Goal: Transaction & Acquisition: Purchase product/service

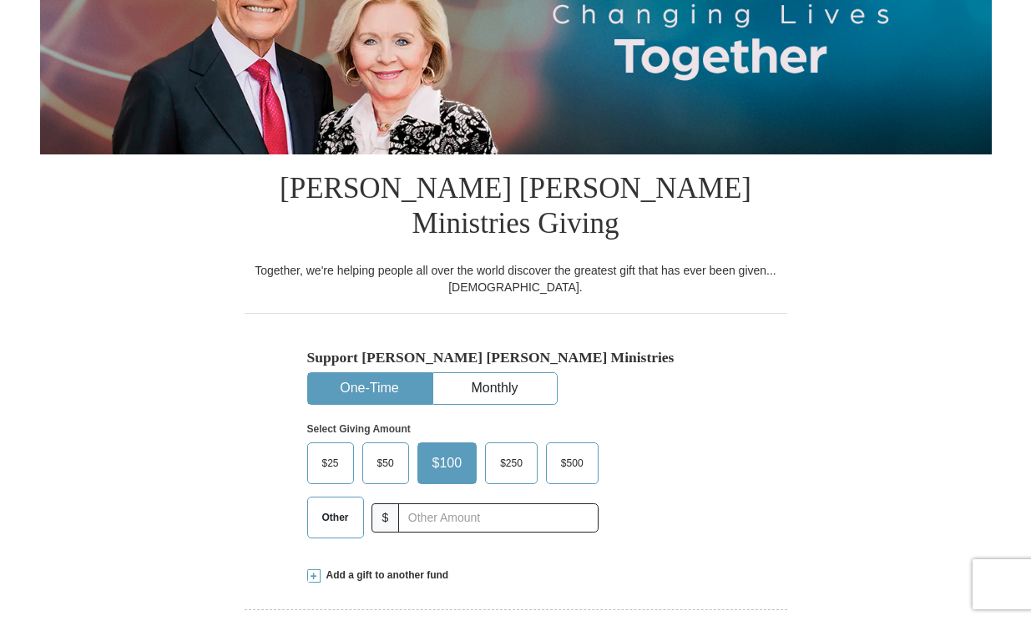
scroll to position [267, 0]
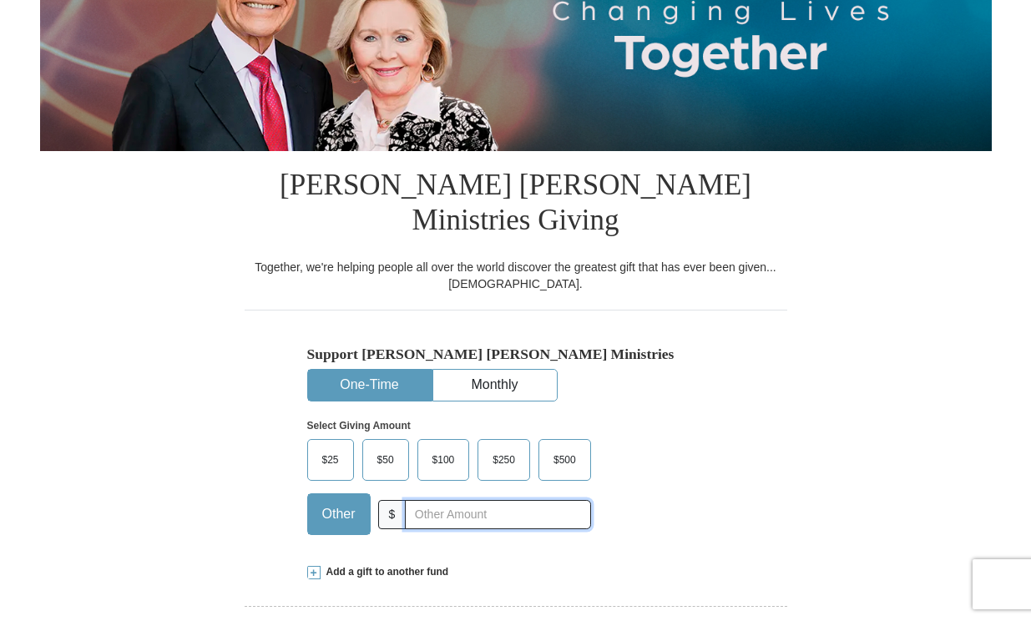
click at [430, 500] on input "text" at bounding box center [497, 514] width 185 height 29
type input "25.00"
click at [673, 565] on div "Add a gift to another fund" at bounding box center [515, 572] width 417 height 14
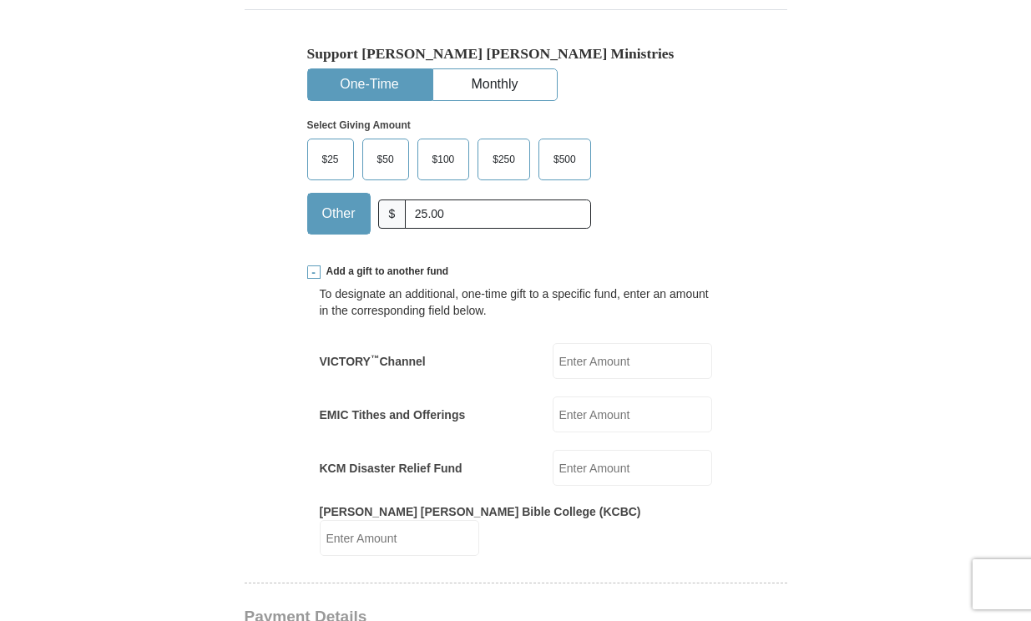
scroll to position [601, 0]
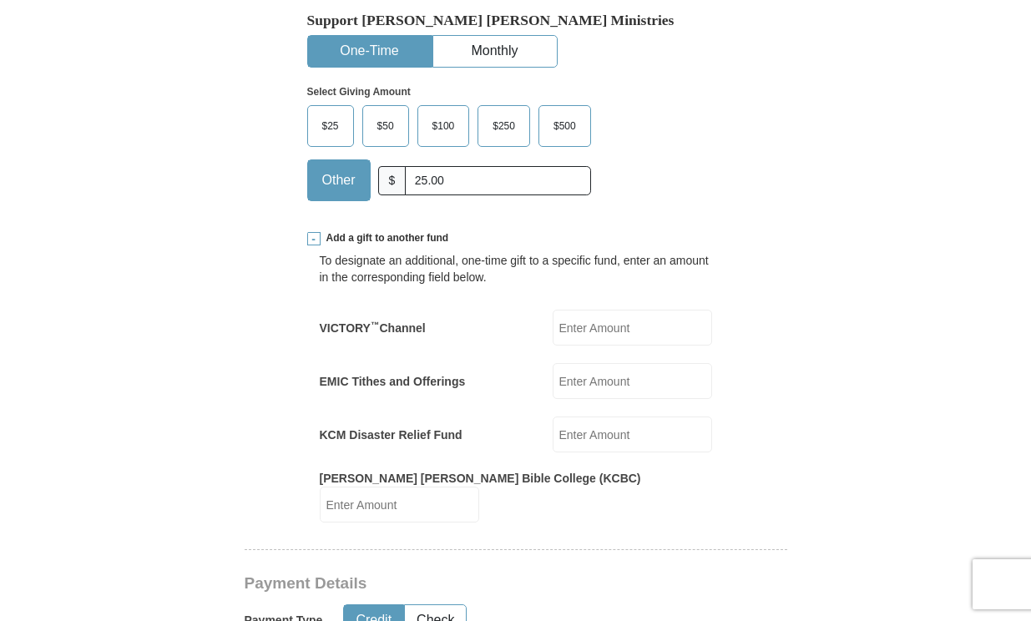
click at [593, 310] on input "VICTORY ™ Channel" at bounding box center [631, 328] width 159 height 36
type input "25.00"
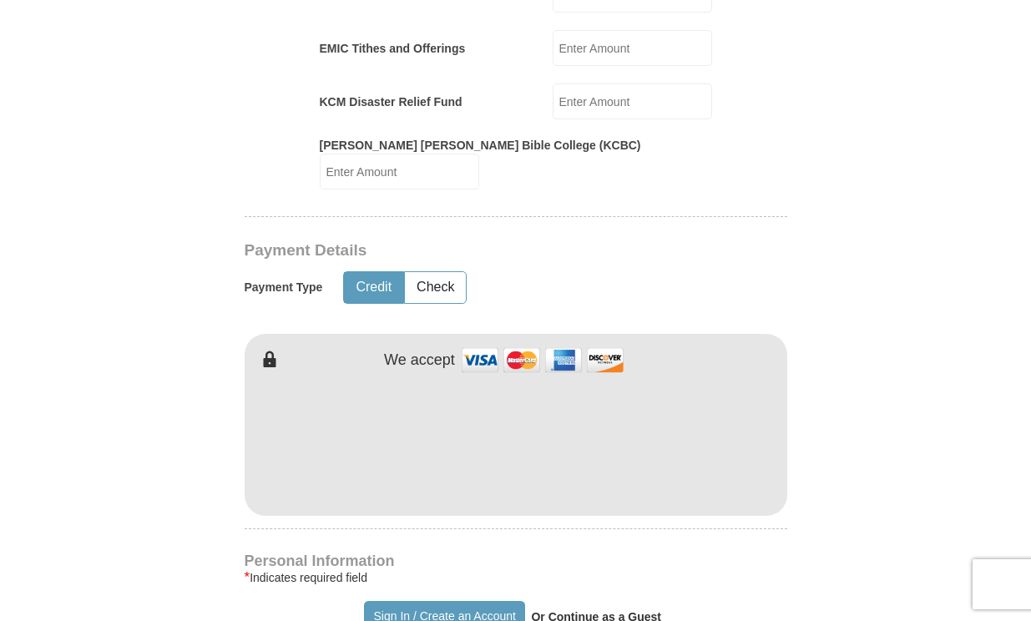
scroll to position [935, 0]
click at [794, 504] on form "Already have an account? Sign in for faster giving. Don't have an account? Crea…" at bounding box center [515, 330] width 951 height 2397
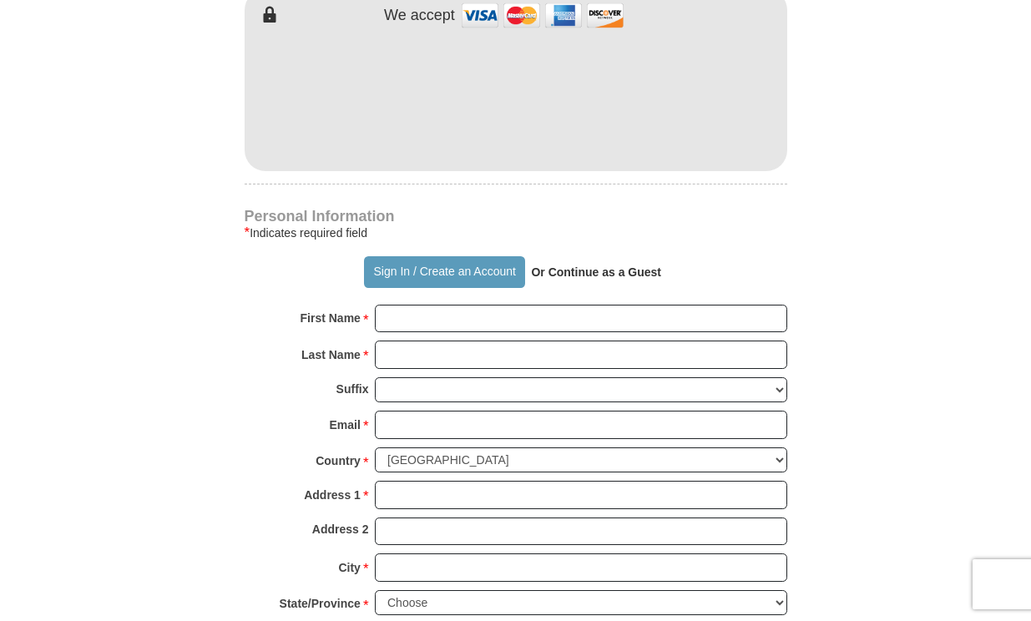
scroll to position [1302, 0]
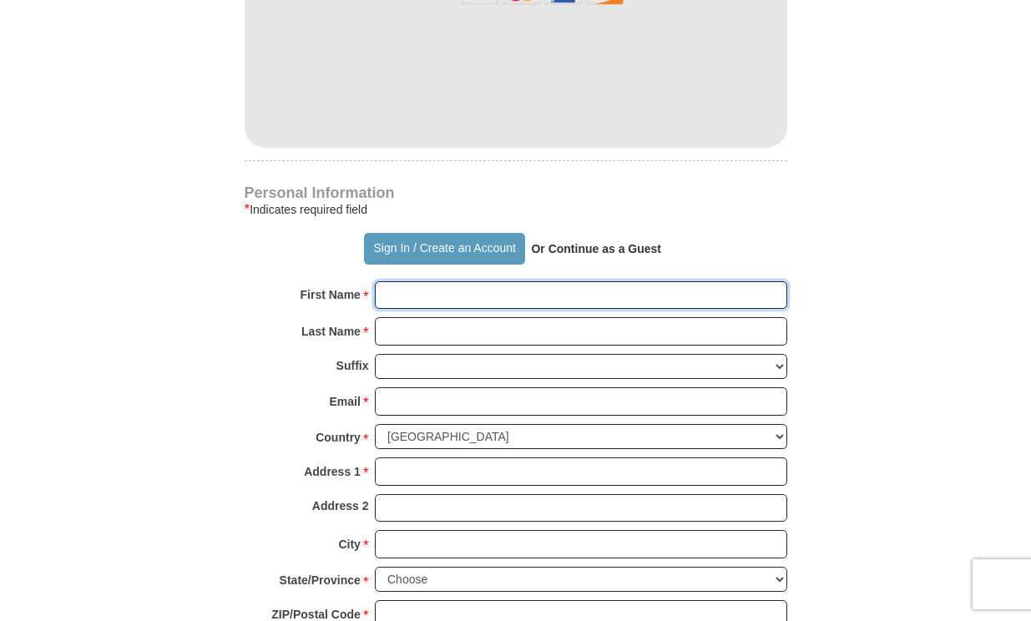
click at [406, 281] on input "First Name *" at bounding box center [581, 295] width 412 height 28
type input "[PERSON_NAME]"
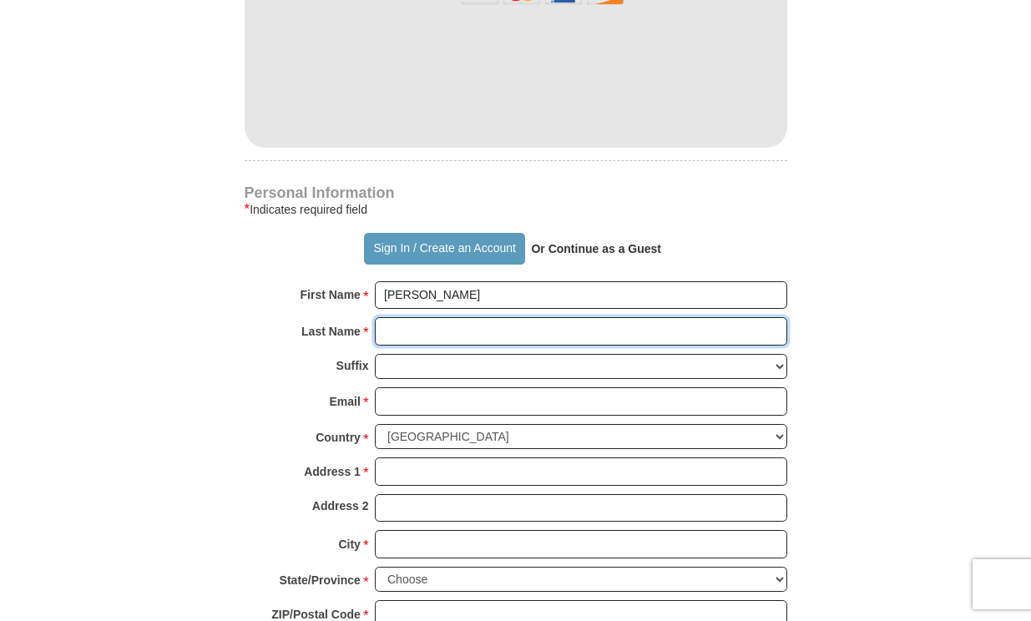
click at [426, 317] on input "Last Name *" at bounding box center [581, 331] width 412 height 28
type input "[PERSON_NAME]"
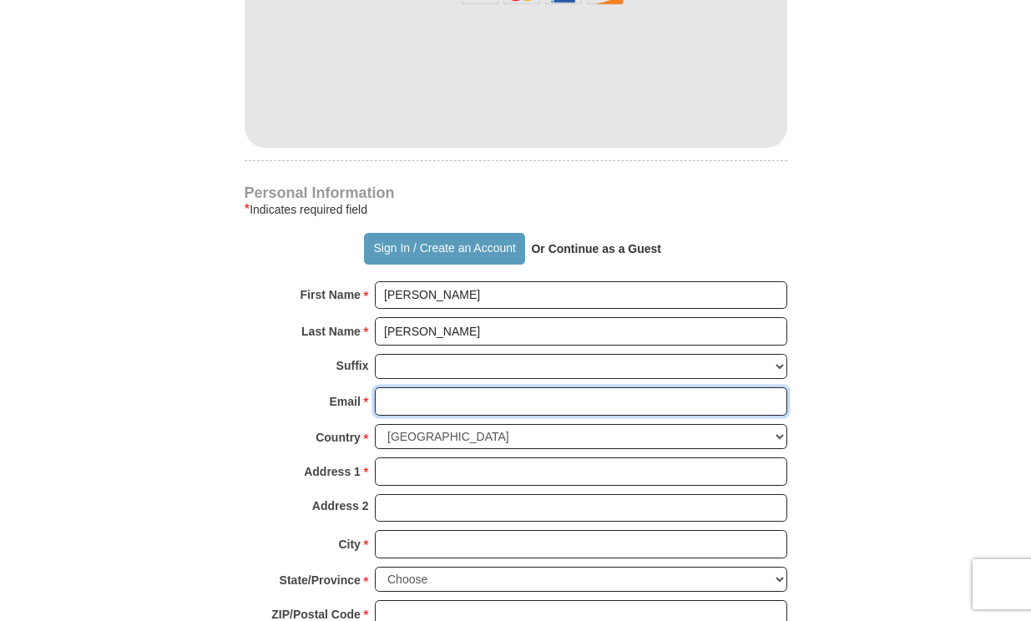
click at [441, 387] on input "Email *" at bounding box center [581, 401] width 412 height 28
type input "[EMAIL_ADDRESS][DOMAIN_NAME]"
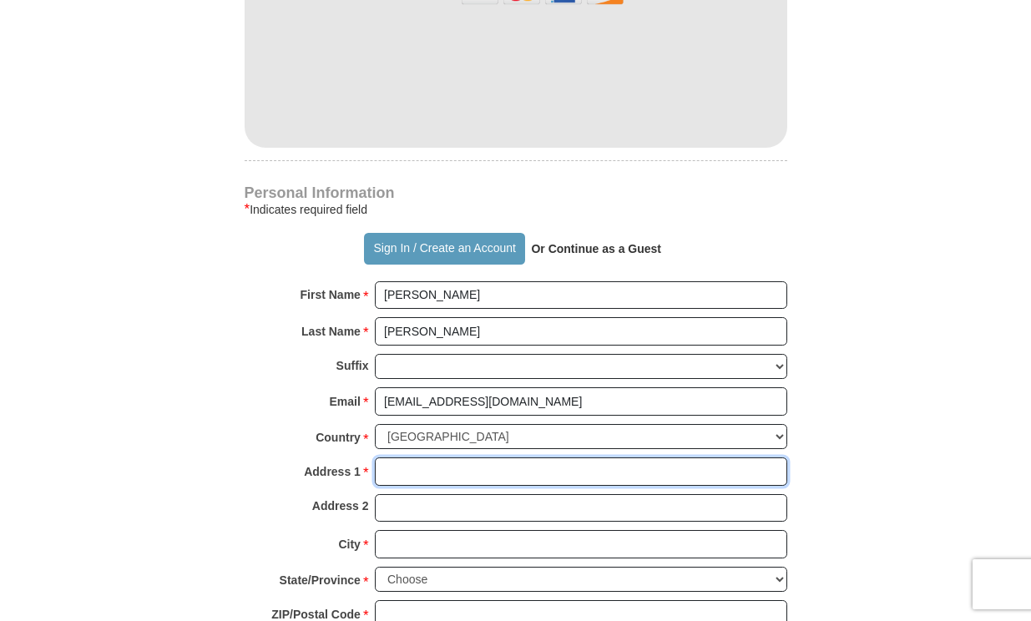
click at [435, 457] on input "Address 1 *" at bounding box center [581, 471] width 412 height 28
type input "p.o. box 154"
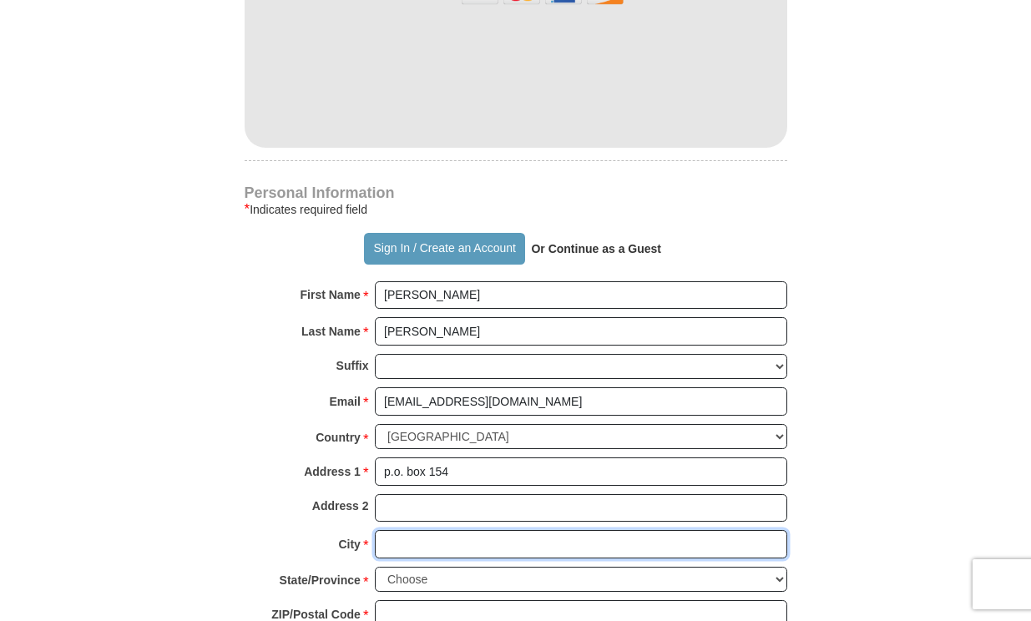
click at [435, 530] on input "City *" at bounding box center [581, 544] width 412 height 28
type input "[GEOGRAPHIC_DATA]"
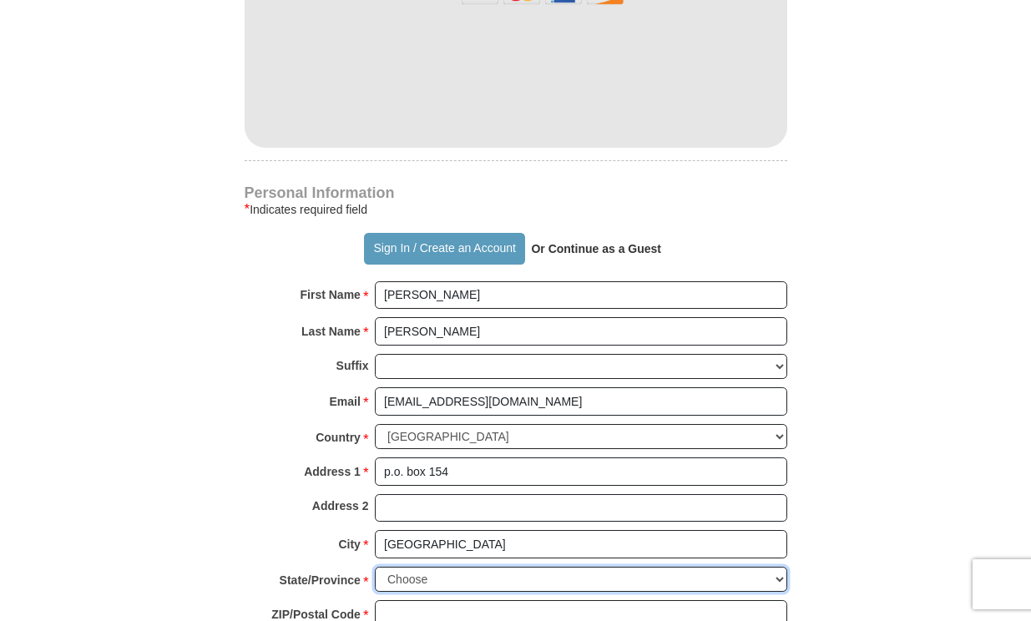
click at [750, 567] on select "Choose [US_STATE] [US_STATE] [US_STATE] [US_STATE] [US_STATE] Armed Forces Amer…" at bounding box center [581, 580] width 412 height 26
select select "MD"
click at [375, 567] on select "Choose [US_STATE] [US_STATE] [US_STATE] [US_STATE] [US_STATE] Armed Forces Amer…" at bounding box center [581, 580] width 412 height 26
click at [462, 600] on input "ZIP/Postal Code *" at bounding box center [581, 614] width 412 height 28
type input "21076"
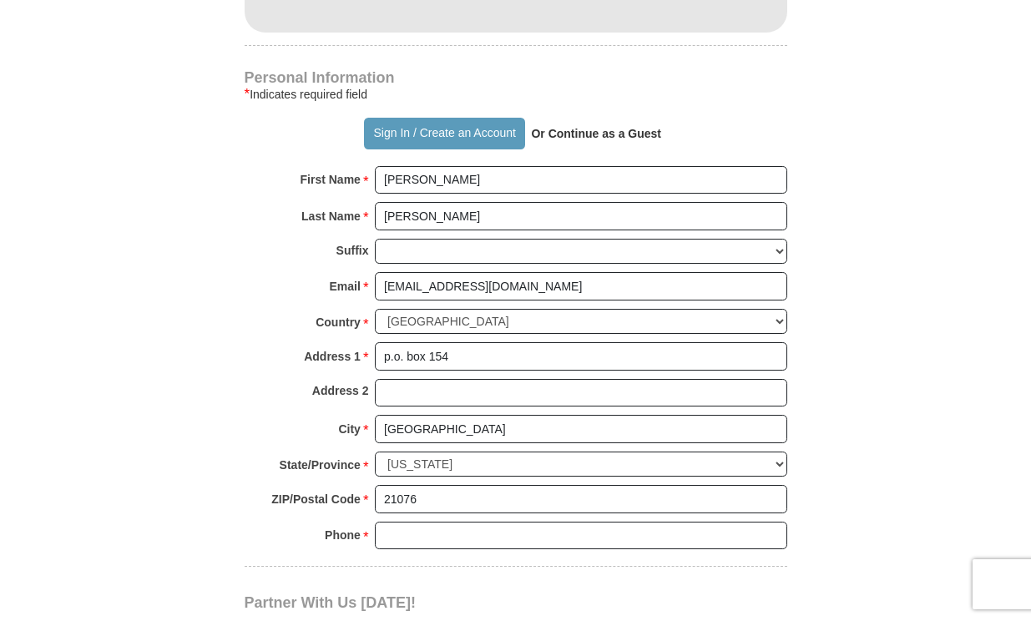
scroll to position [1435, 0]
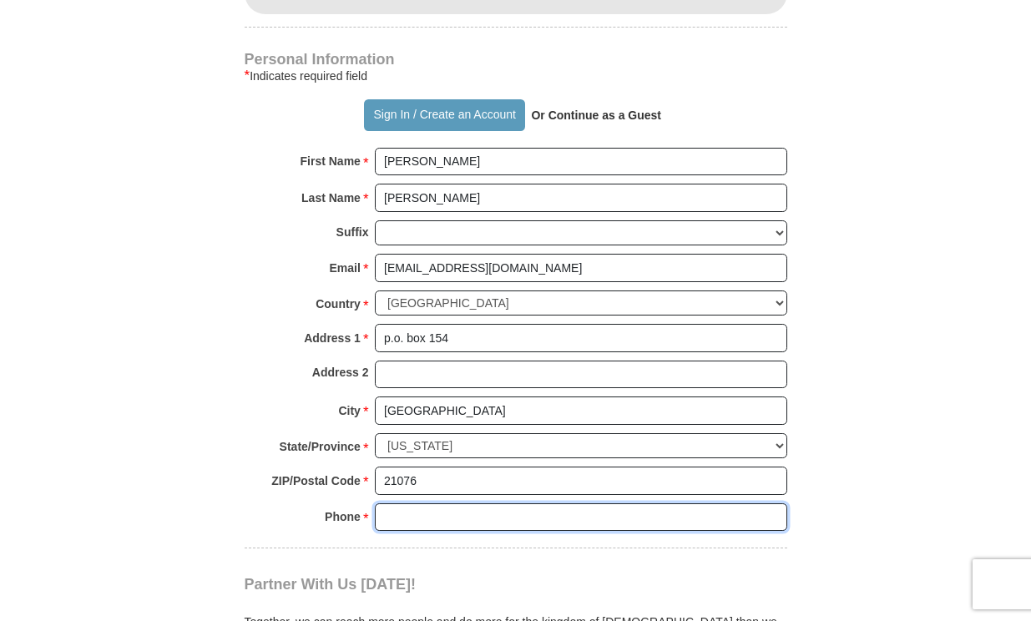
click at [549, 503] on input "Phone * *" at bounding box center [581, 517] width 412 height 28
type input "3014374027"
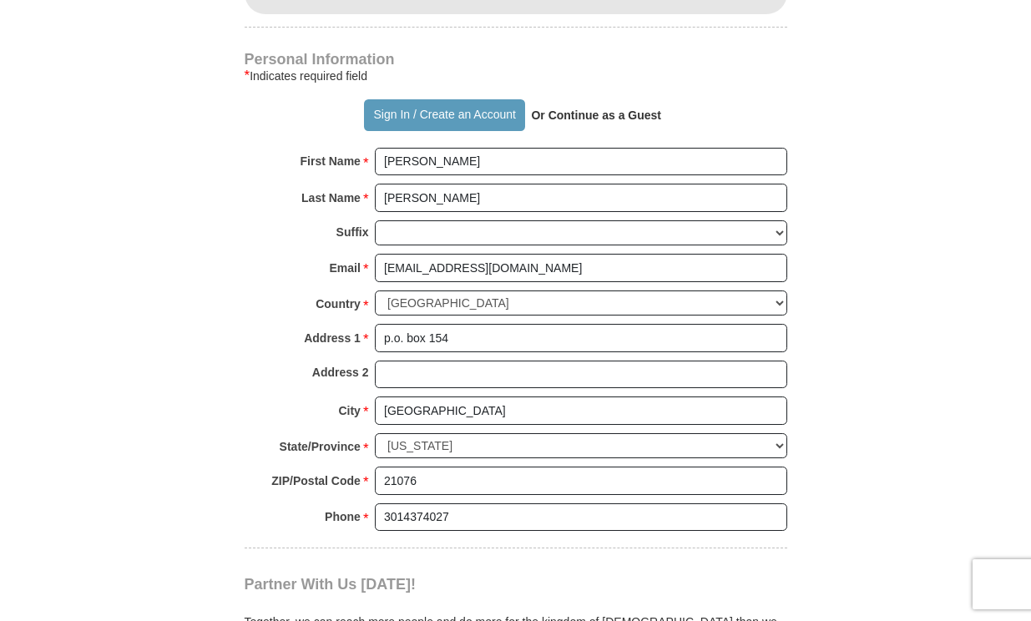
type input "612"
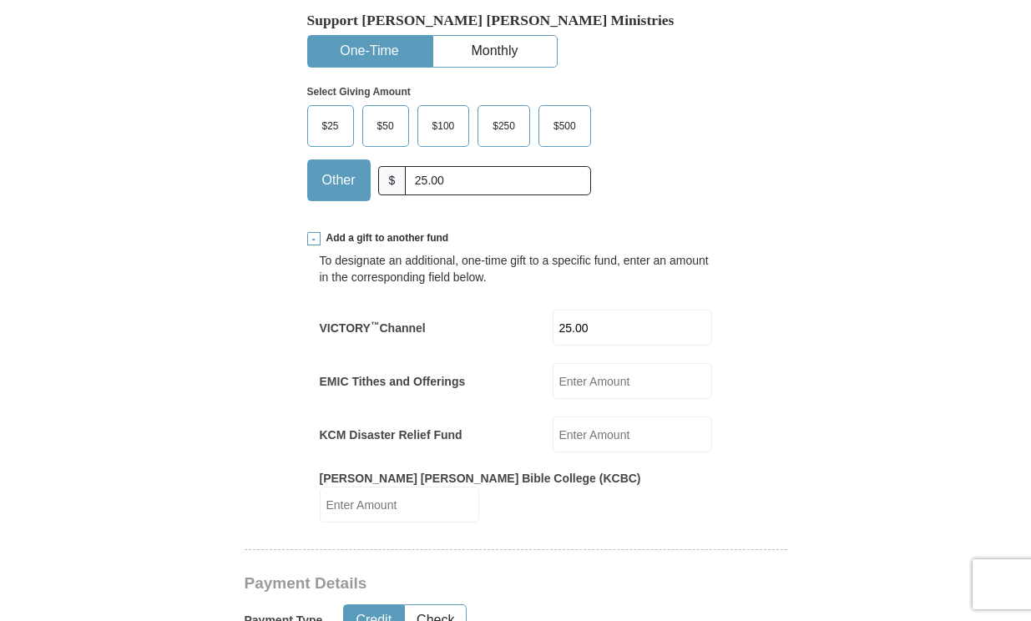
scroll to position [567, 0]
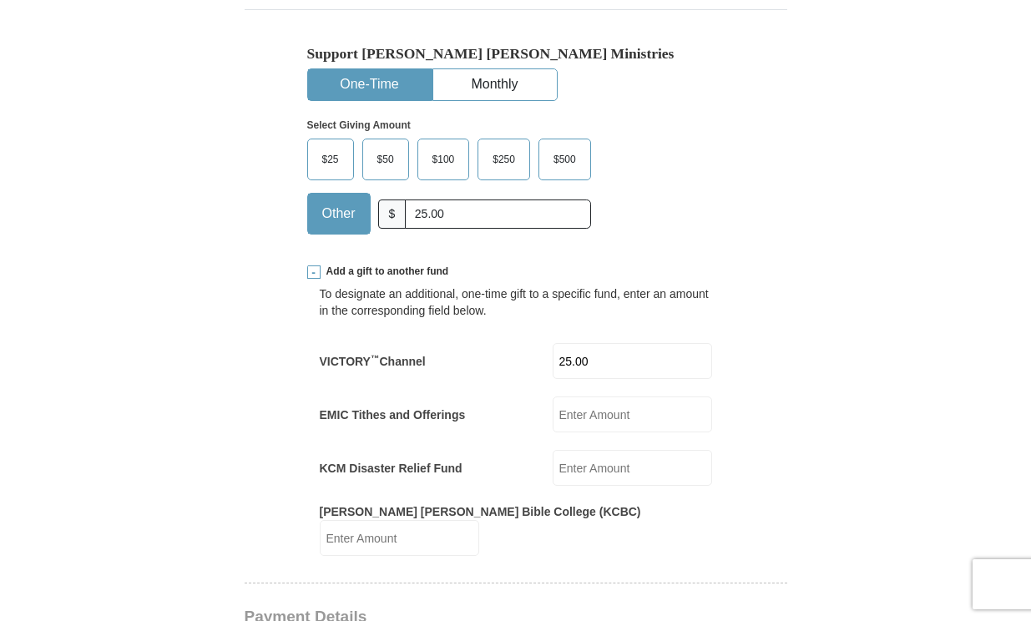
click at [633, 343] on input "25.00" at bounding box center [631, 361] width 159 height 36
type input "2"
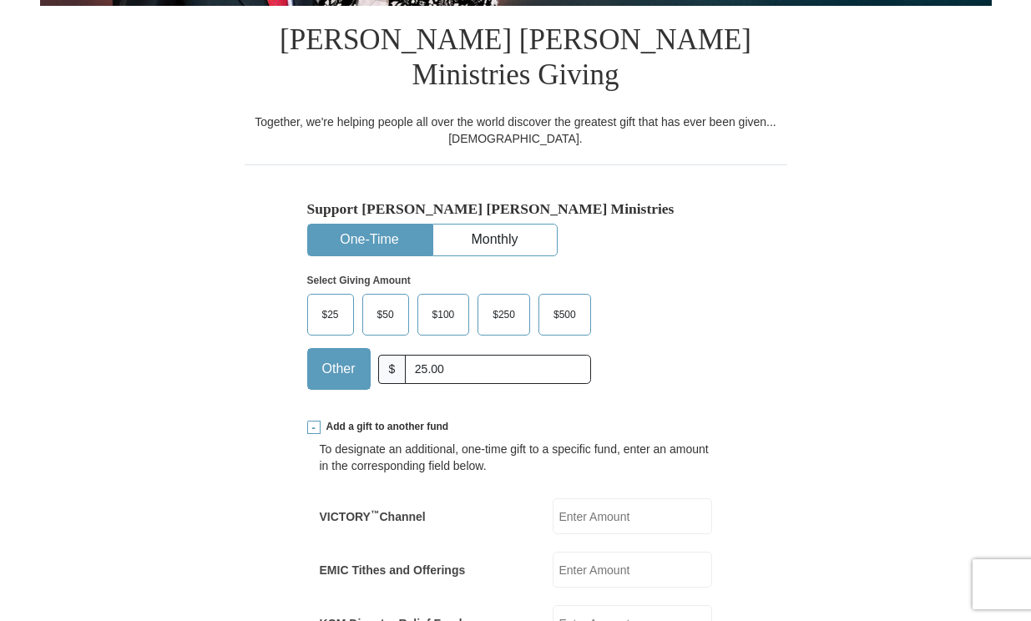
scroll to position [401, 0]
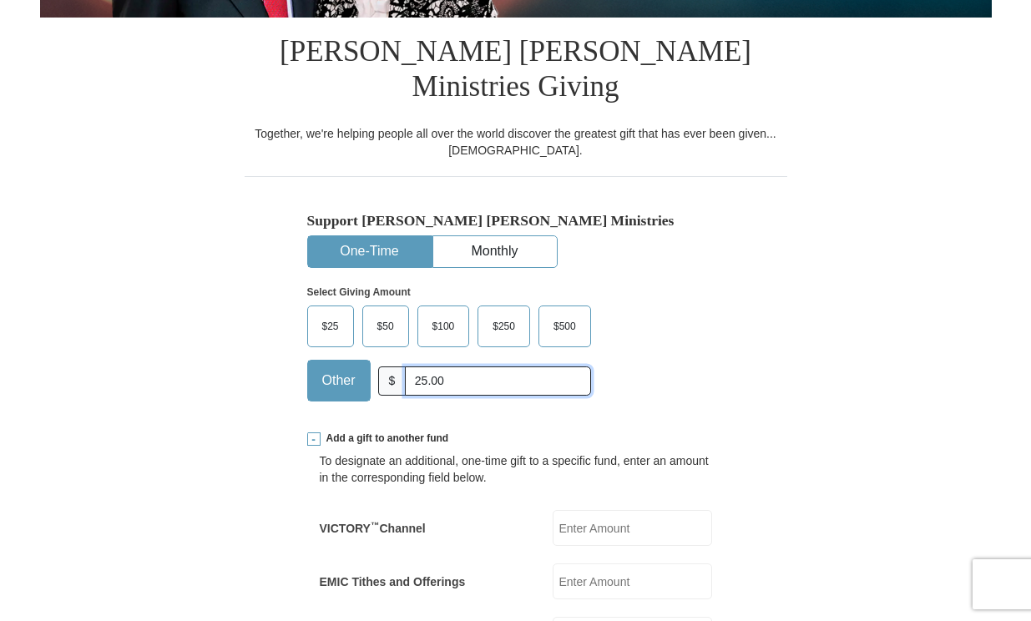
click at [457, 366] on input "25.00" at bounding box center [497, 380] width 185 height 29
type input "2"
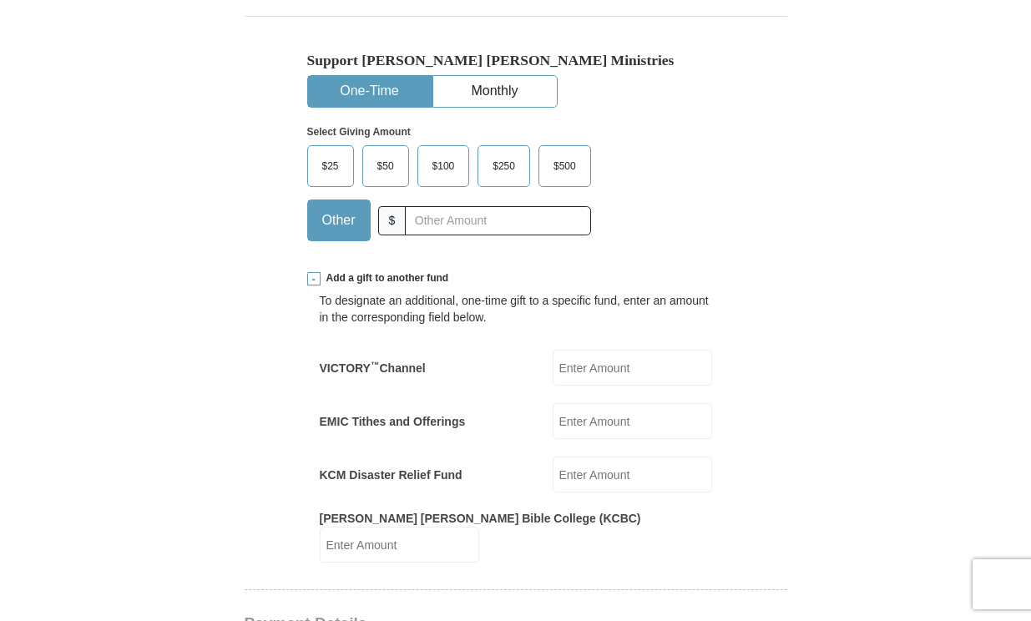
scroll to position [567, 0]
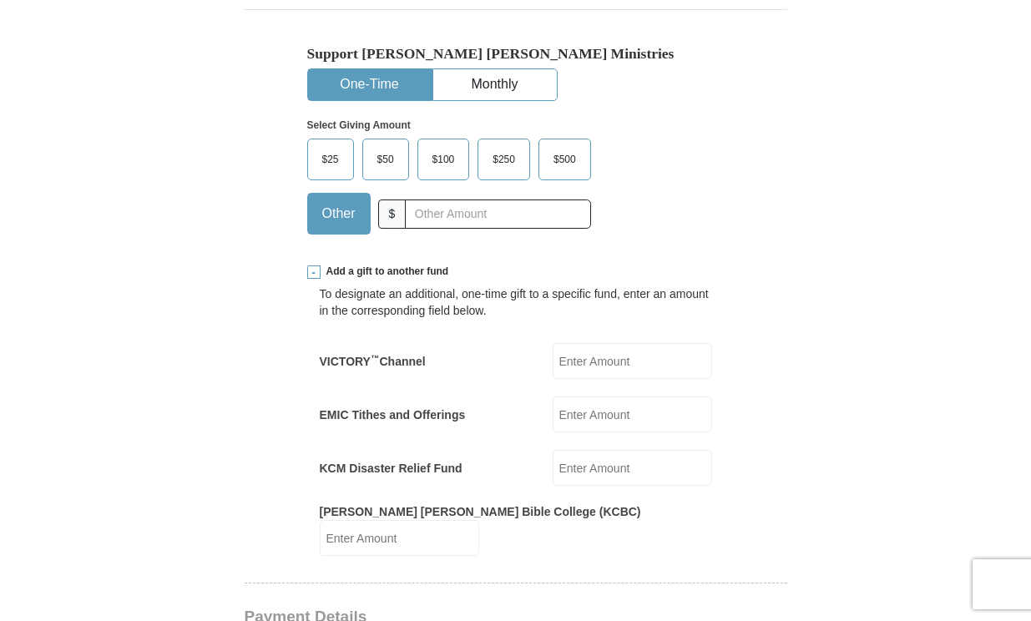
click at [611, 343] on input "VICTORY ™ Channel" at bounding box center [631, 361] width 159 height 36
type input "25.00"
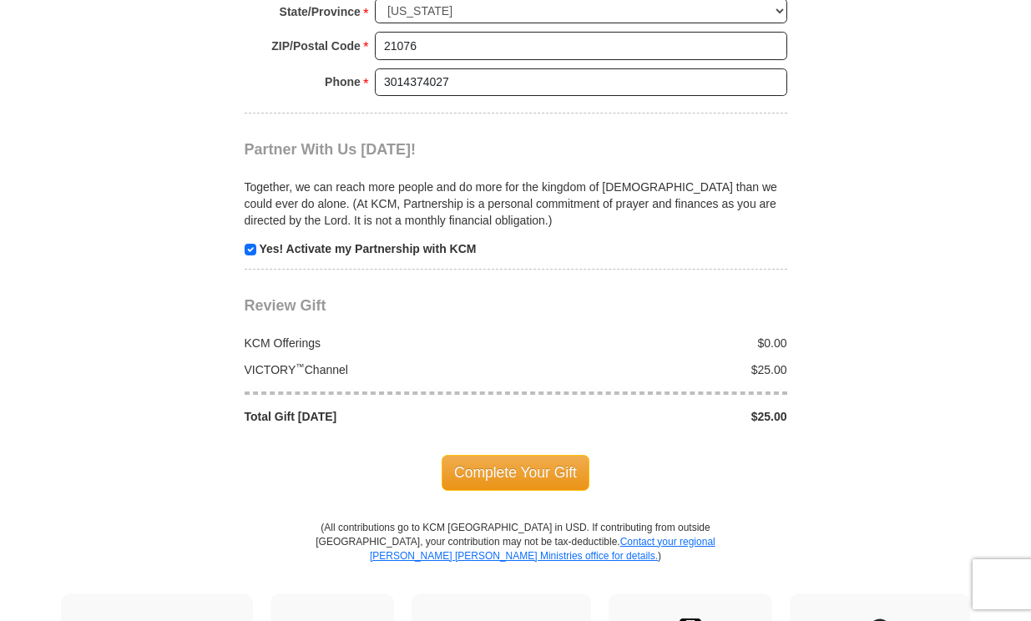
scroll to position [1903, 0]
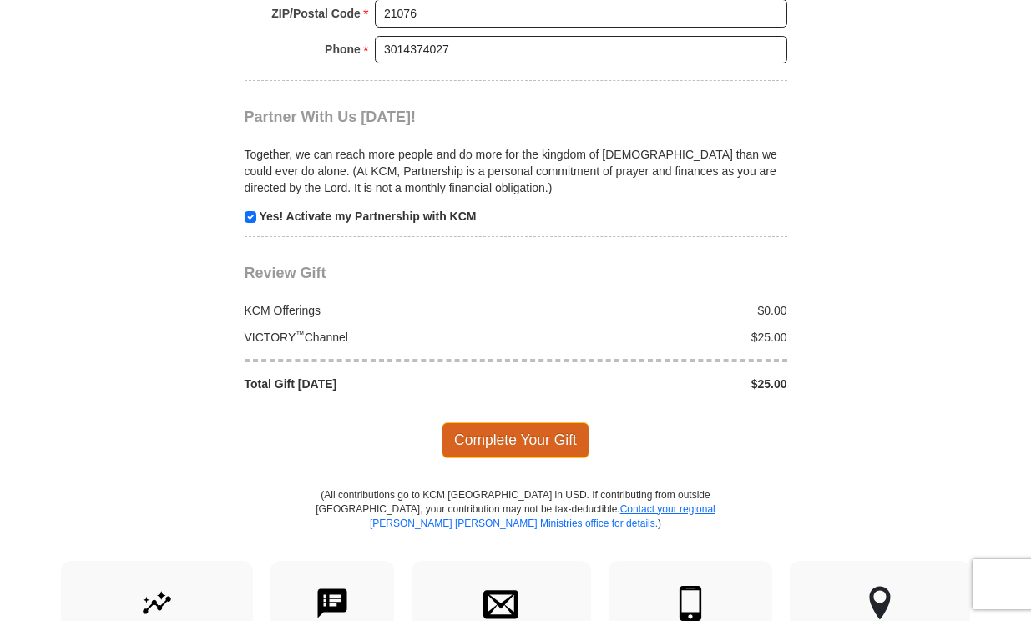
click at [526, 422] on span "Complete Your Gift" at bounding box center [515, 439] width 148 height 35
